Goal: Contribute content

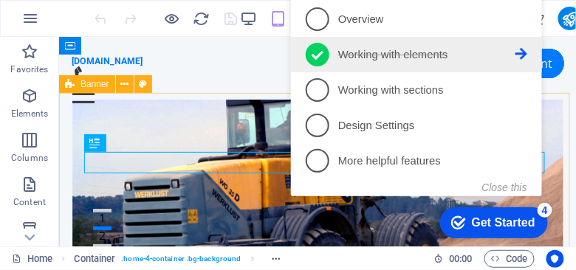
click at [525, 53] on icon at bounding box center [521, 55] width 12 height 12
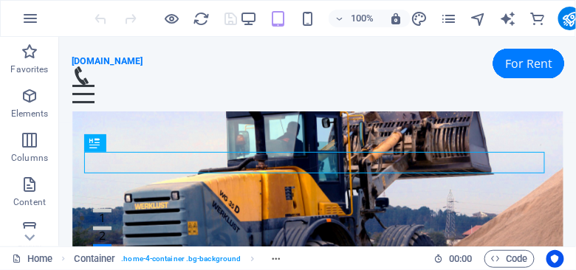
scroll to position [30, 0]
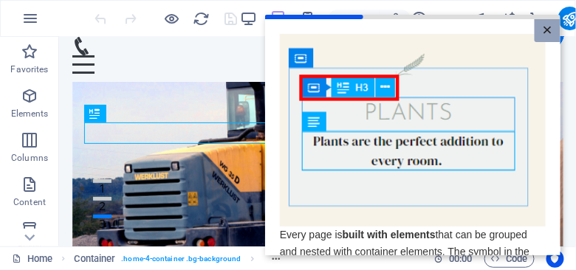
click at [545, 29] on link "×" at bounding box center [547, 29] width 26 height 23
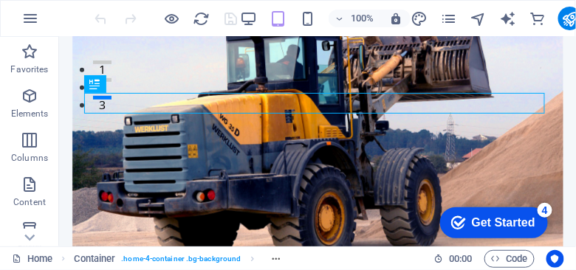
scroll to position [208, 0]
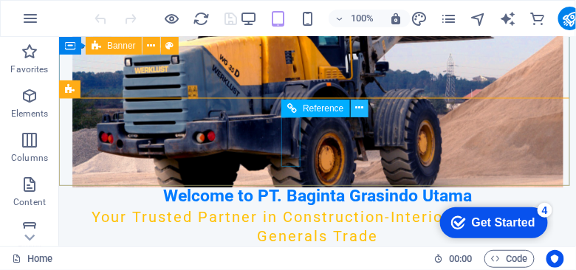
click at [361, 113] on icon at bounding box center [359, 108] width 8 height 16
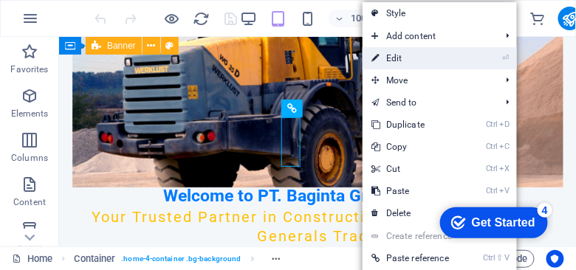
click at [395, 58] on link "⏎ Edit" at bounding box center [412, 58] width 99 height 22
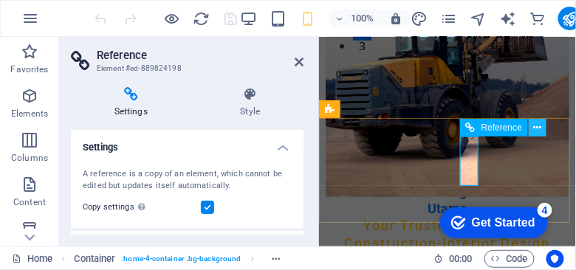
click at [536, 126] on icon at bounding box center [538, 128] width 8 height 16
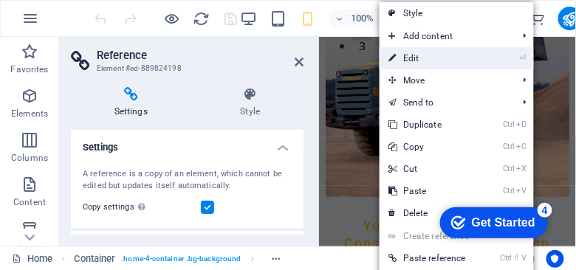
click at [416, 59] on link "⏎ Edit" at bounding box center [429, 58] width 99 height 22
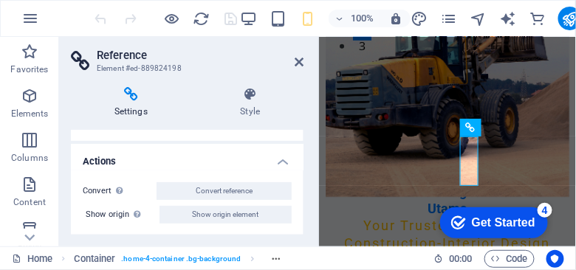
scroll to position [77, 0]
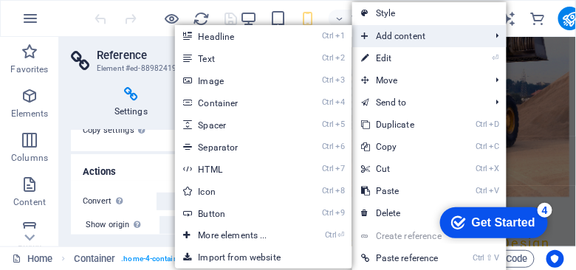
click at [379, 34] on span "Add content" at bounding box center [418, 36] width 132 height 22
click at [369, 37] on span "Add content" at bounding box center [418, 36] width 132 height 22
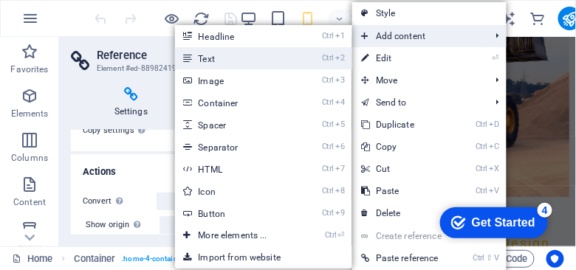
click at [196, 62] on link "Ctrl 2 Text" at bounding box center [236, 58] width 122 height 22
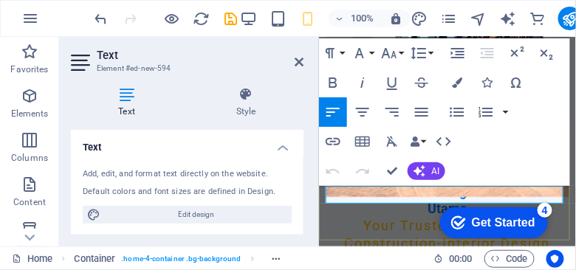
click at [471, 222] on div "Get Started" at bounding box center [503, 222] width 64 height 13
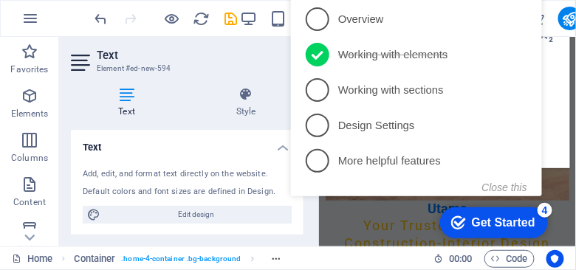
scroll to position [392, 0]
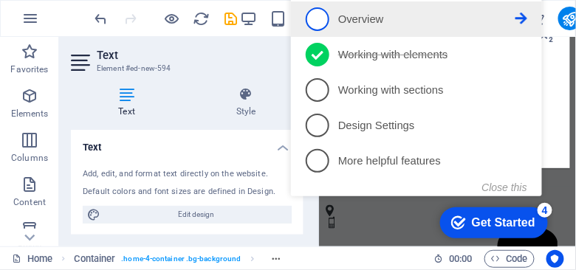
click at [525, 17] on icon at bounding box center [521, 19] width 12 height 12
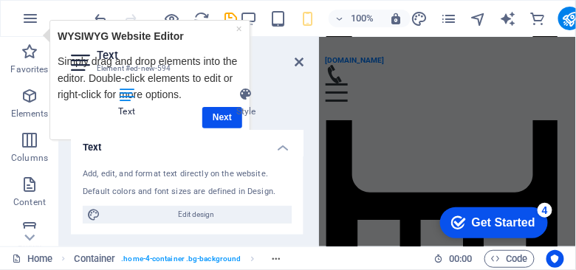
scroll to position [296, 0]
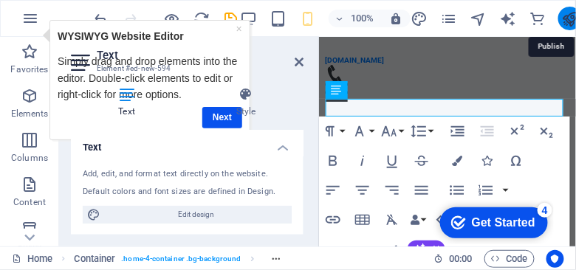
click at [567, 24] on icon "publish" at bounding box center [570, 18] width 17 height 17
